Goal: Information Seeking & Learning: Learn about a topic

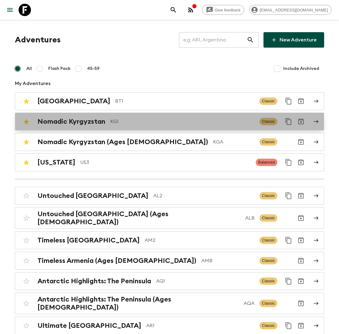
click at [137, 123] on p "KG1" at bounding box center [182, 121] width 144 height 7
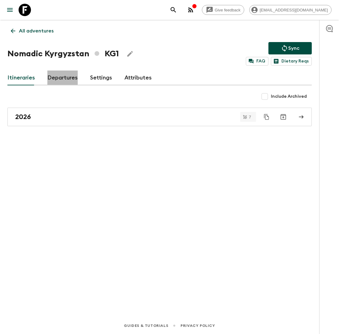
click at [69, 79] on link "Departures" at bounding box center [62, 78] width 30 height 15
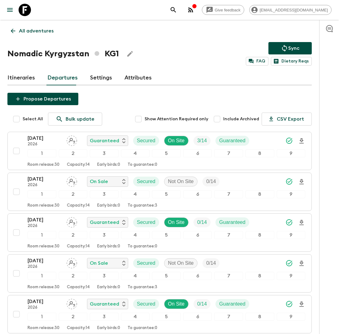
click at [35, 30] on p "All adventures" at bounding box center [36, 30] width 35 height 7
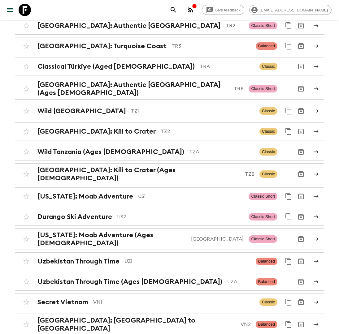
scroll to position [2702, 0]
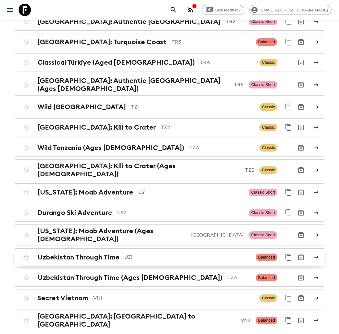
click at [132, 254] on p "UZ1" at bounding box center [188, 257] width 126 height 7
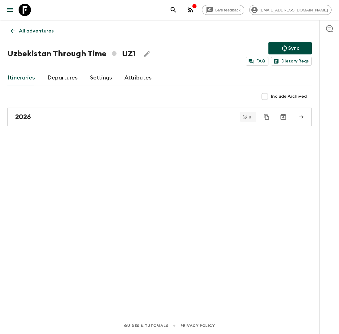
click at [53, 71] on link "Departures" at bounding box center [62, 78] width 30 height 15
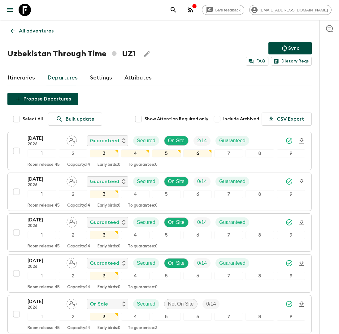
click at [38, 26] on link "All adventures" at bounding box center [32, 31] width 50 height 12
